Goal: Transaction & Acquisition: Purchase product/service

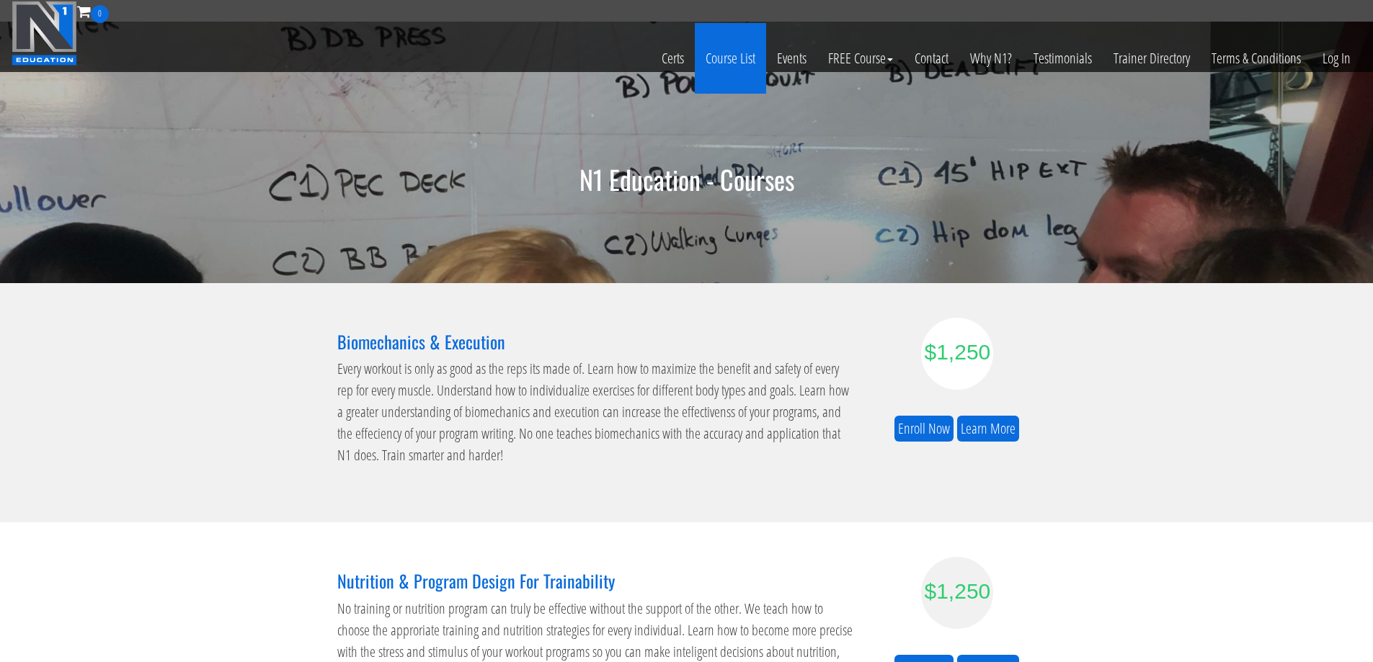
click at [730, 50] on link "Course List" at bounding box center [730, 58] width 71 height 71
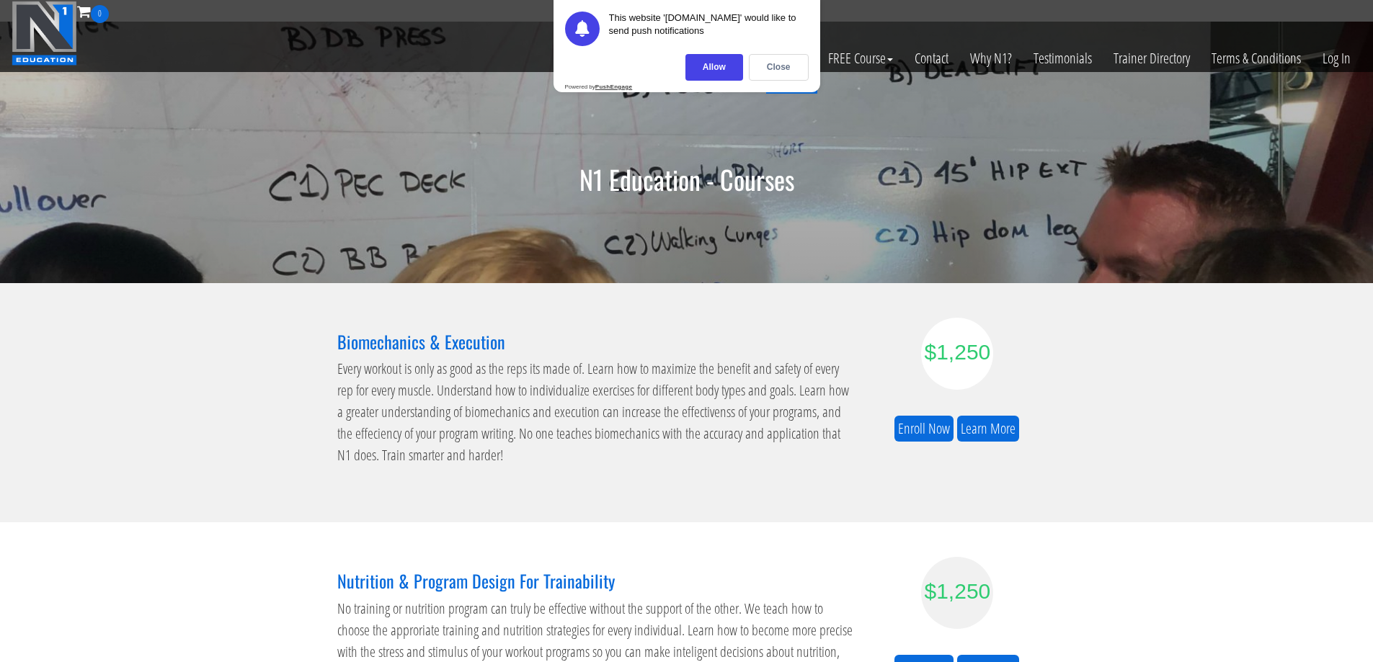
click at [791, 65] on div "Close" at bounding box center [779, 67] width 60 height 27
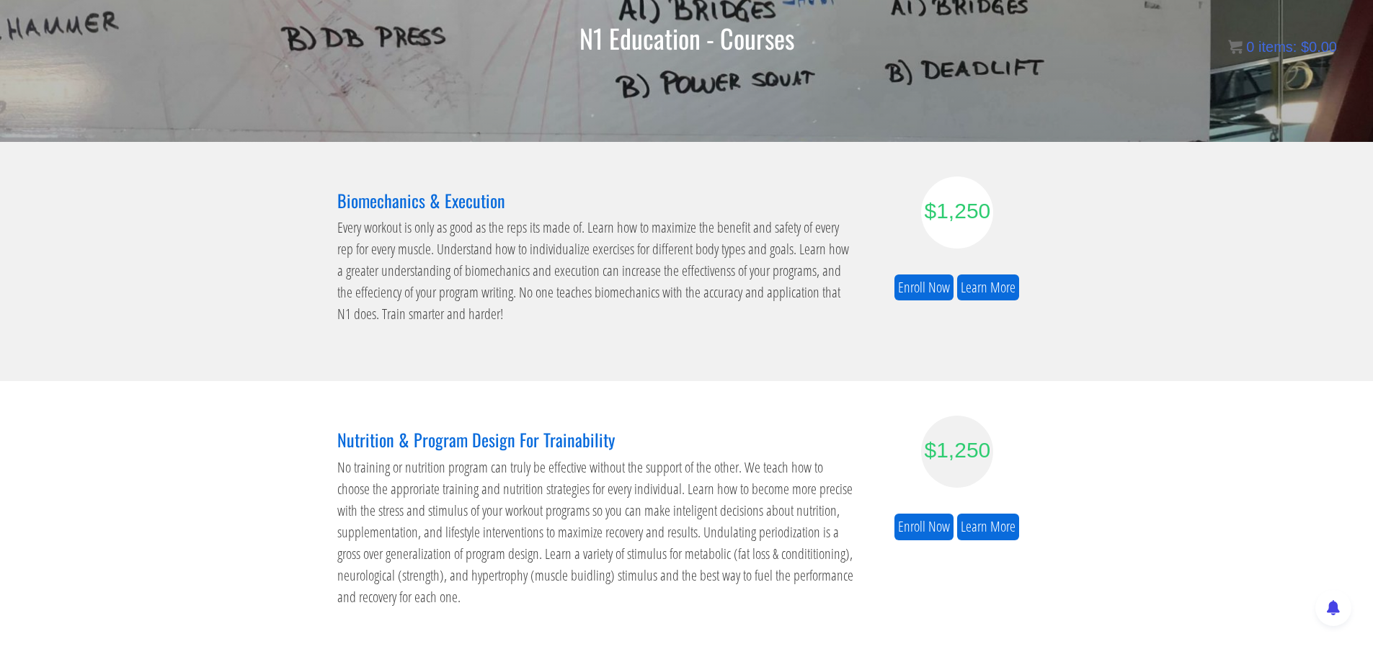
scroll to position [2, 0]
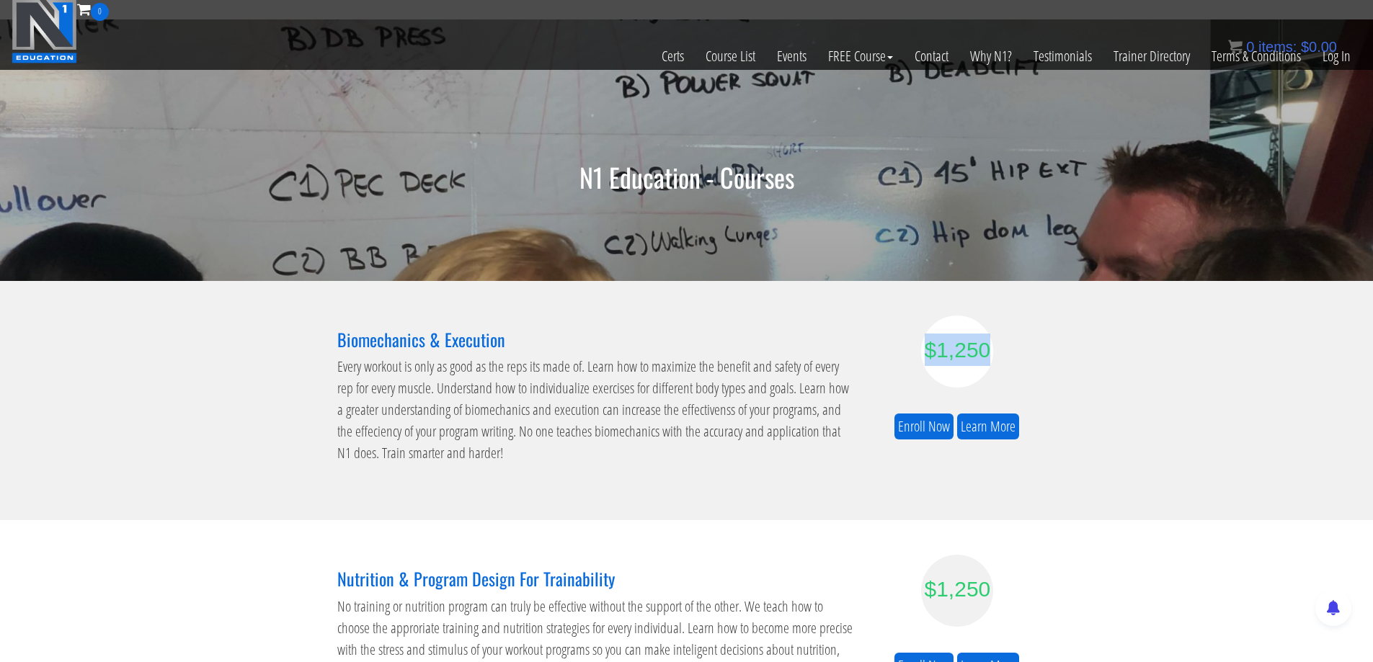
drag, startPoint x: 913, startPoint y: 355, endPoint x: 999, endPoint y: 354, distance: 85.8
click at [999, 354] on div "$1,250" at bounding box center [957, 352] width 159 height 72
click at [1038, 359] on div "$1,250 Enroll Now Learn More" at bounding box center [957, 378] width 180 height 125
